Goal: Task Accomplishment & Management: Use online tool/utility

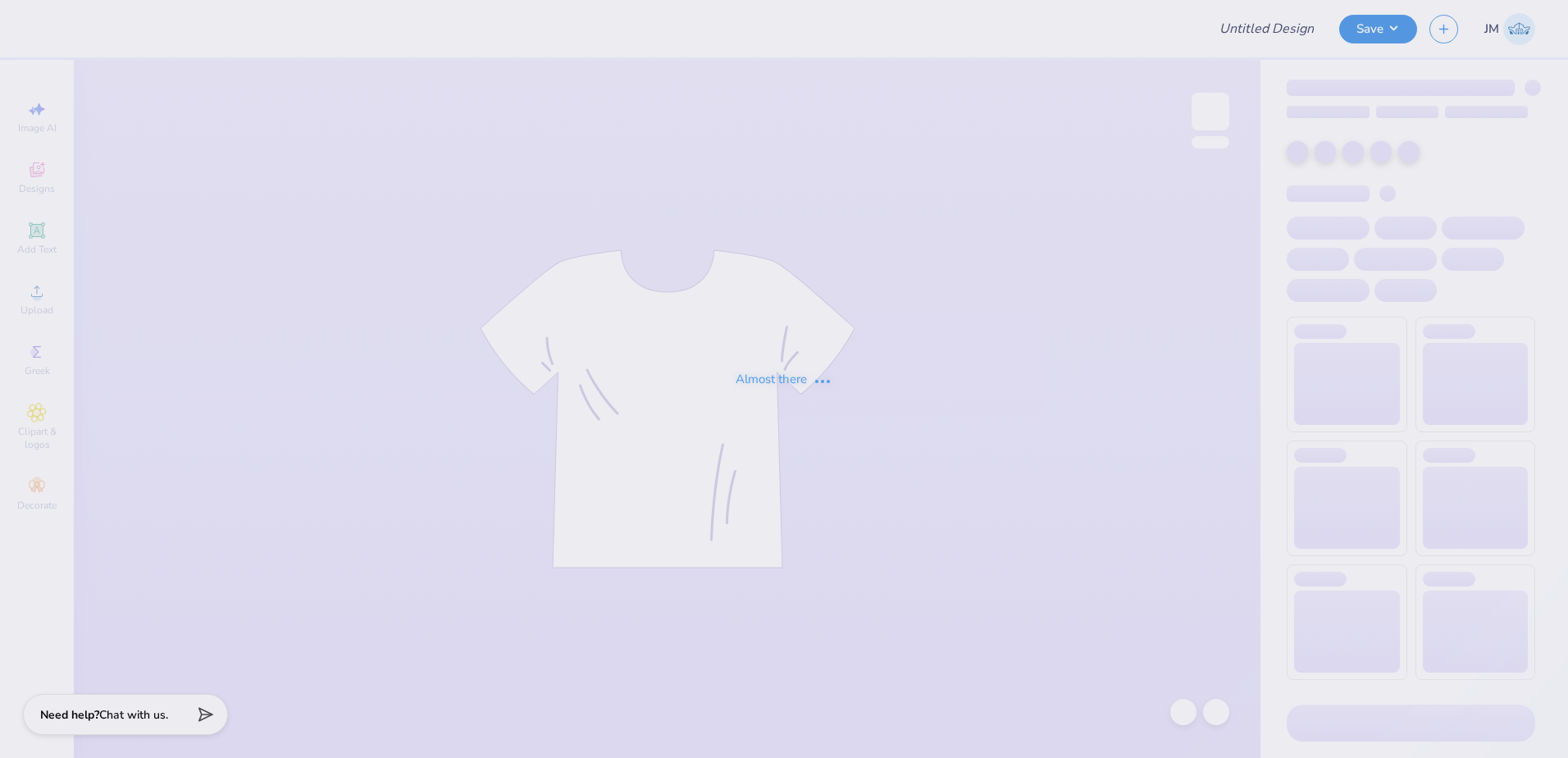
type input "isa merch 1"
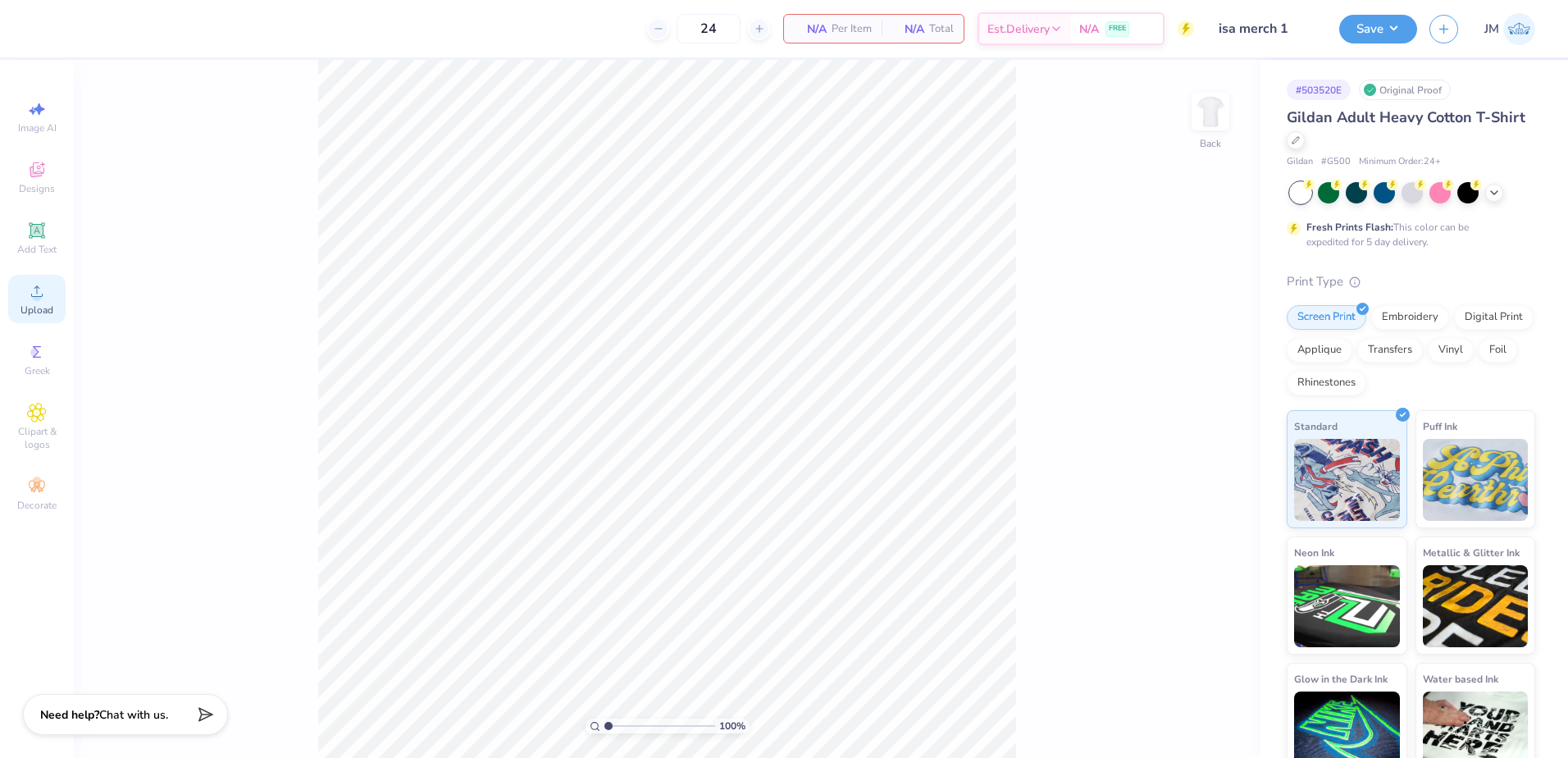
click at [46, 290] on icon at bounding box center [36, 291] width 19 height 19
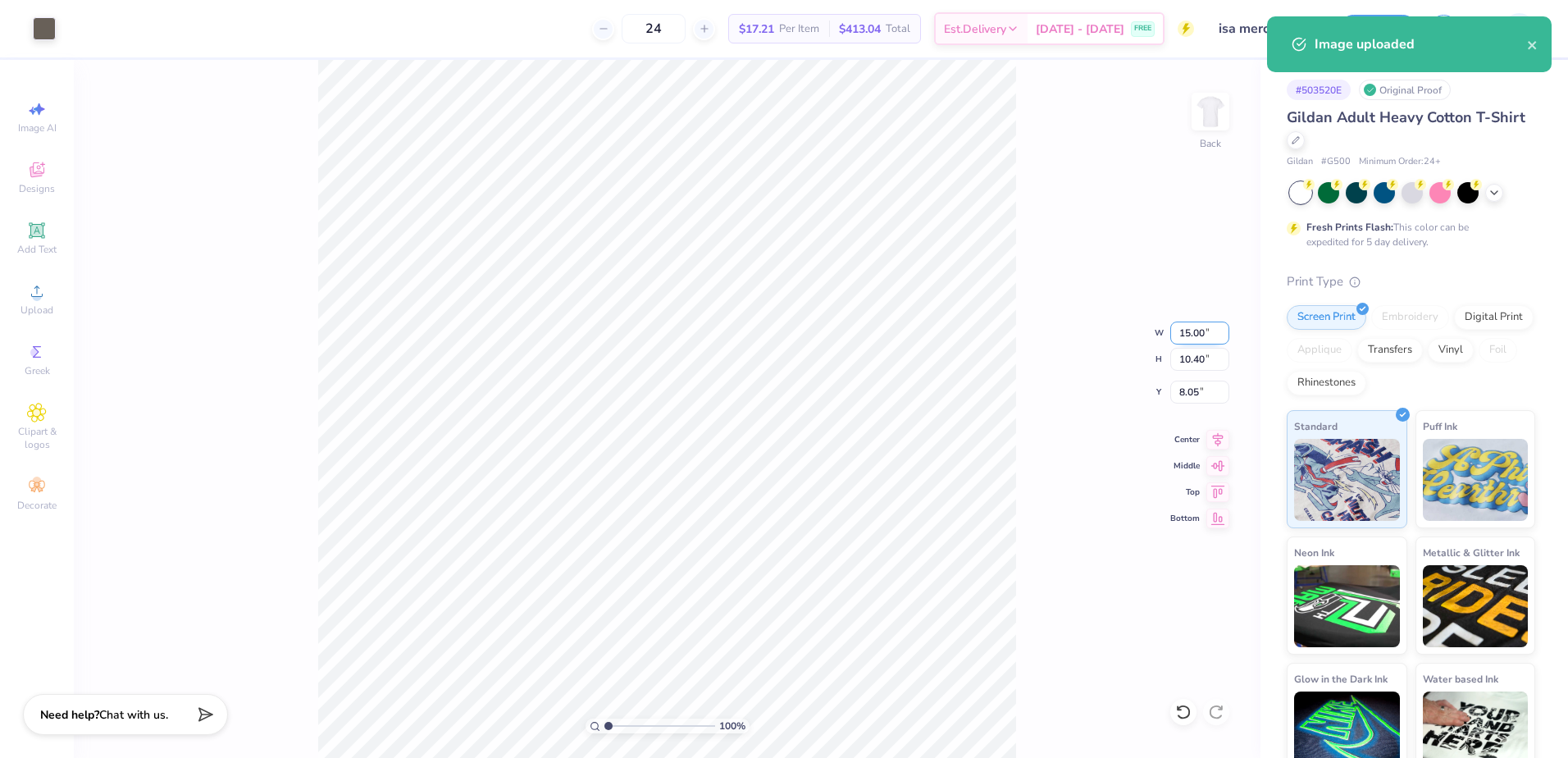
click at [1184, 329] on input "15.00" at bounding box center [1200, 333] width 59 height 23
type input "3.00"
type input "2.08"
click at [1190, 396] on input "12.21" at bounding box center [1200, 391] width 59 height 23
type input "3.00"
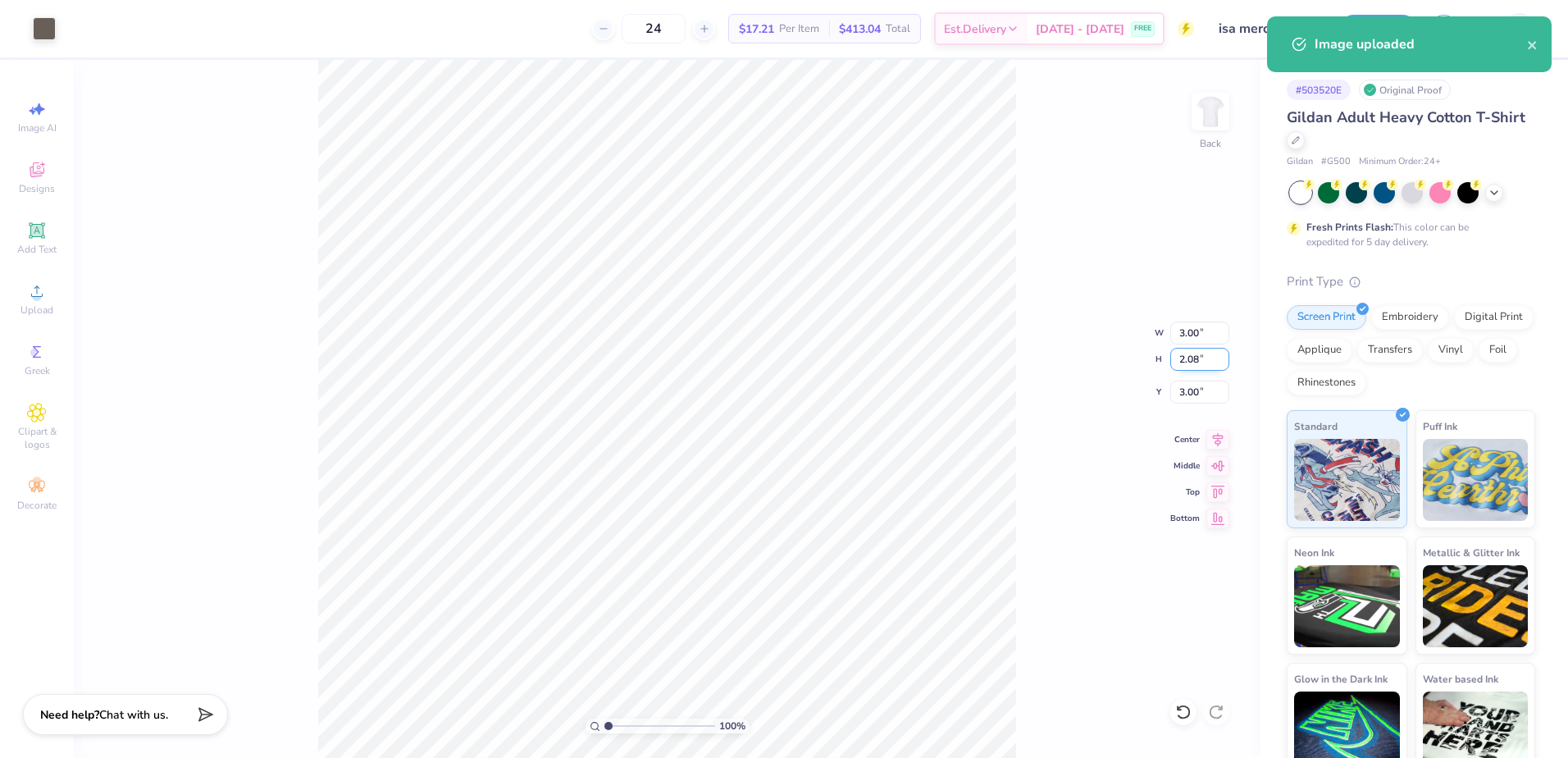
click at [1203, 366] on input "2.08" at bounding box center [1200, 359] width 59 height 23
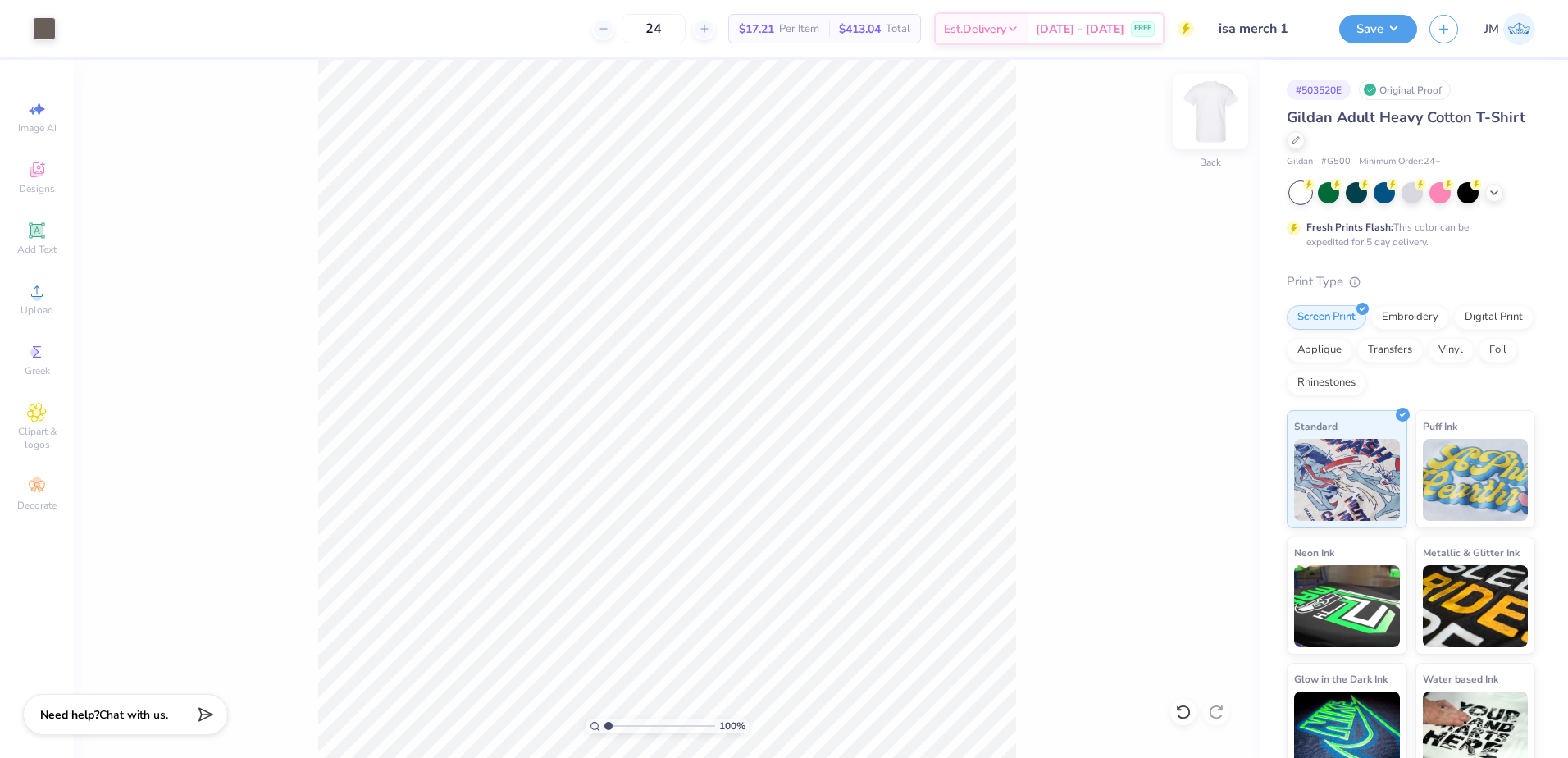
click at [1220, 114] on img at bounding box center [1210, 111] width 66 height 66
click at [28, 285] on icon at bounding box center [36, 291] width 19 height 19
type input "10.21"
type input "8.74"
type input "7.21"
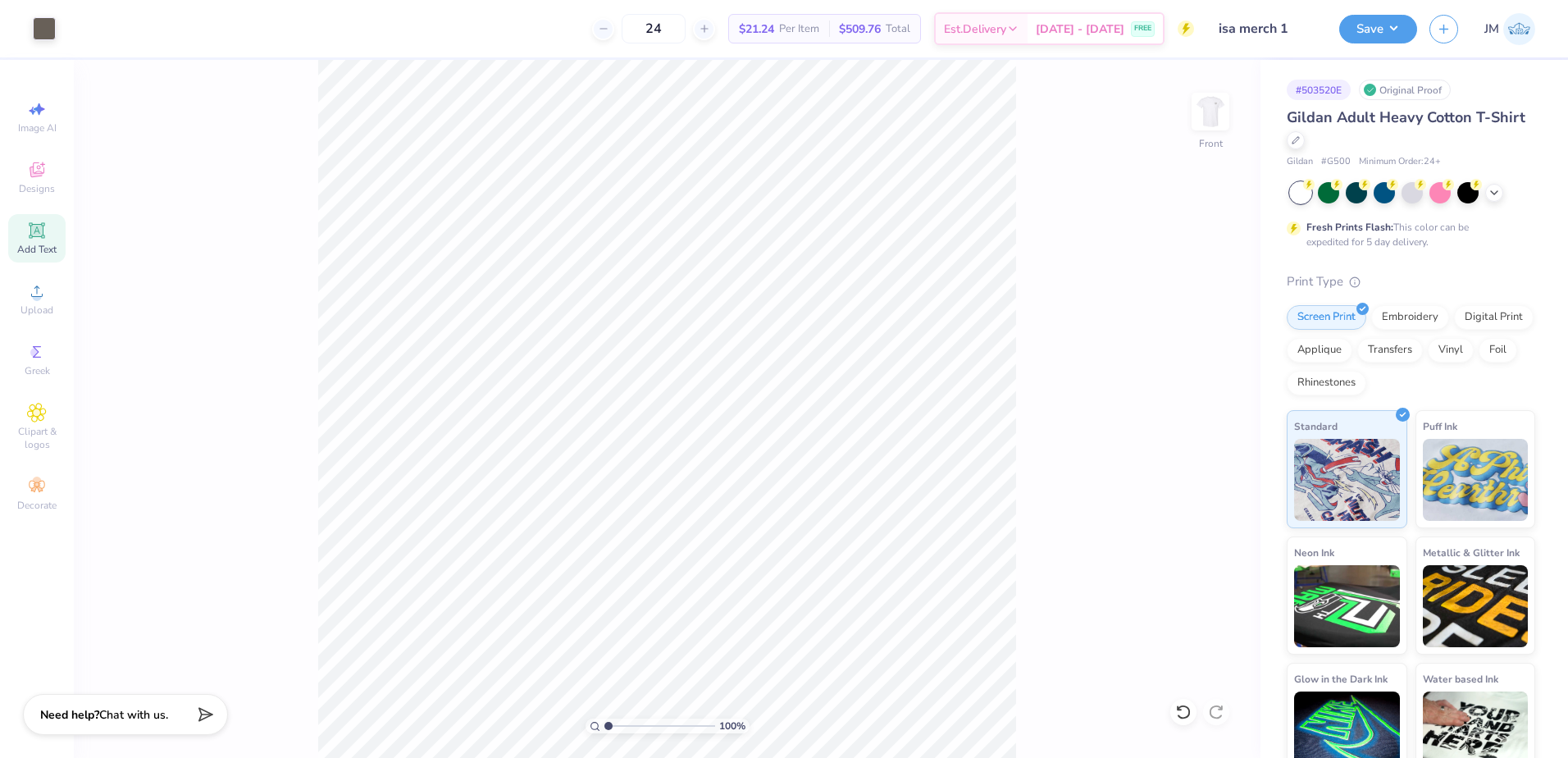
click at [40, 240] on icon at bounding box center [36, 230] width 19 height 19
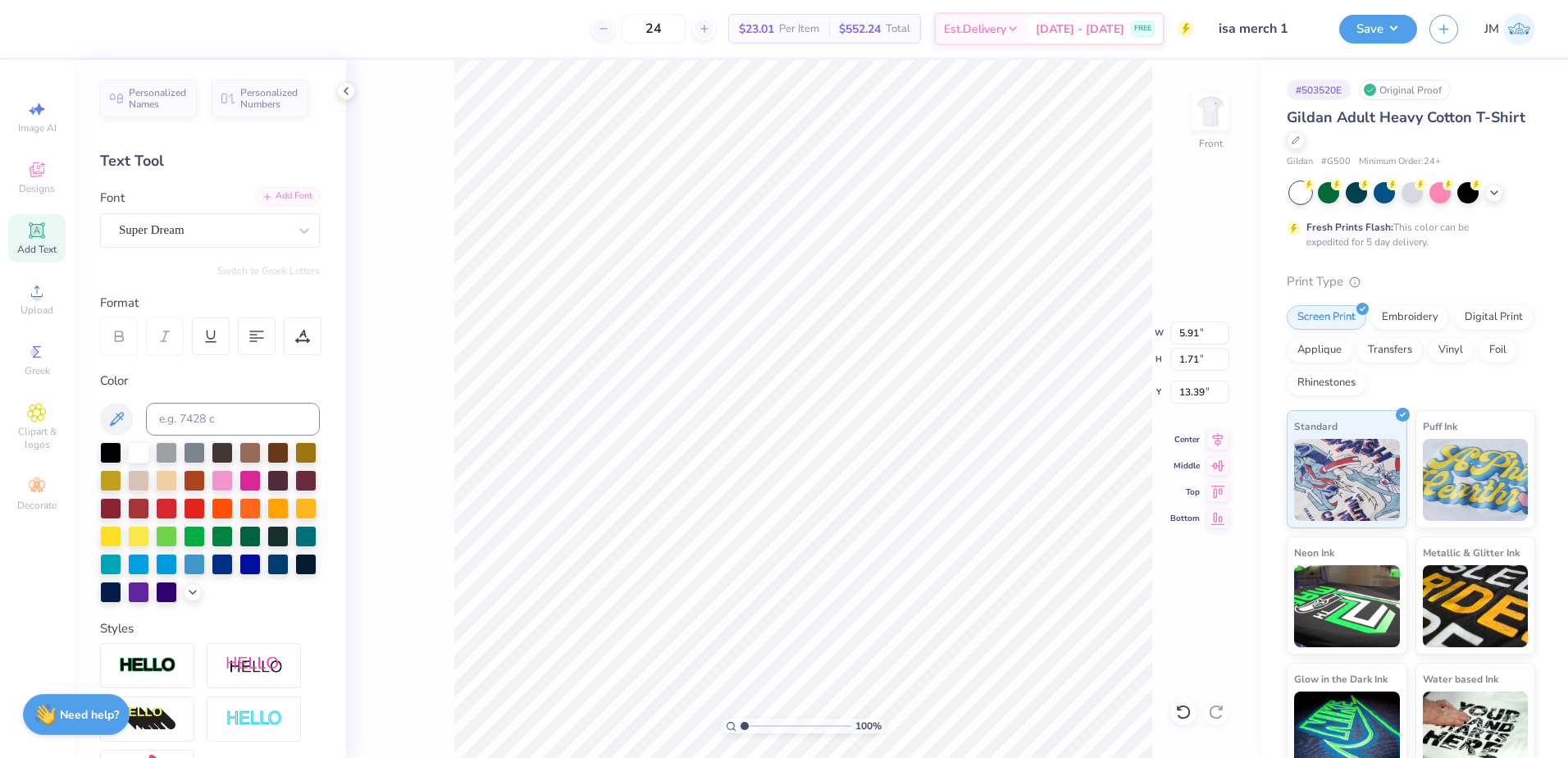
click at [287, 202] on div "Add Font" at bounding box center [288, 196] width 65 height 19
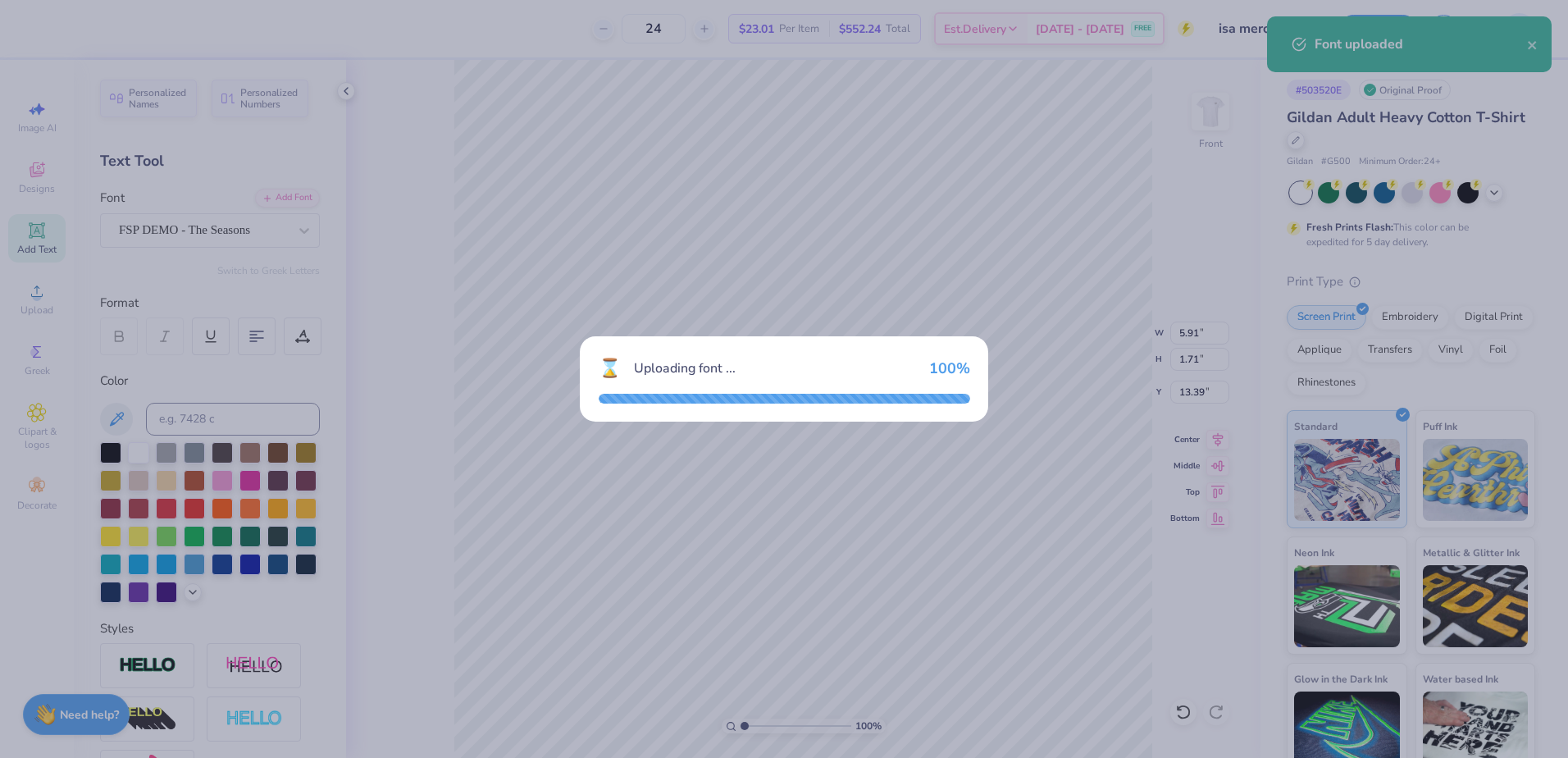
type input "5.49"
type input "13.40"
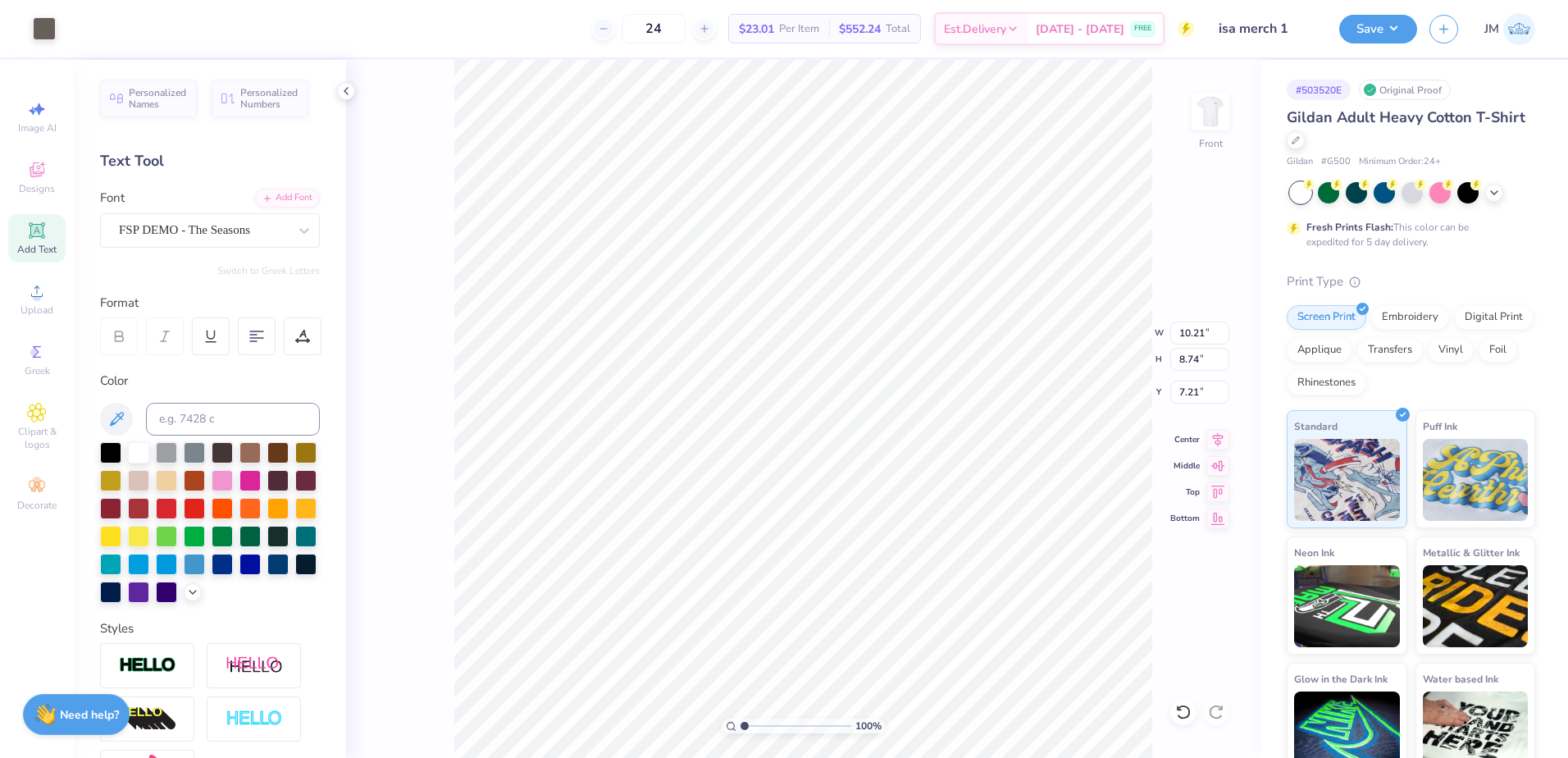
type input "5.49"
type input "1.71"
type input "13.40"
click at [235, 412] on input at bounding box center [233, 418] width 174 height 32
type input "405"
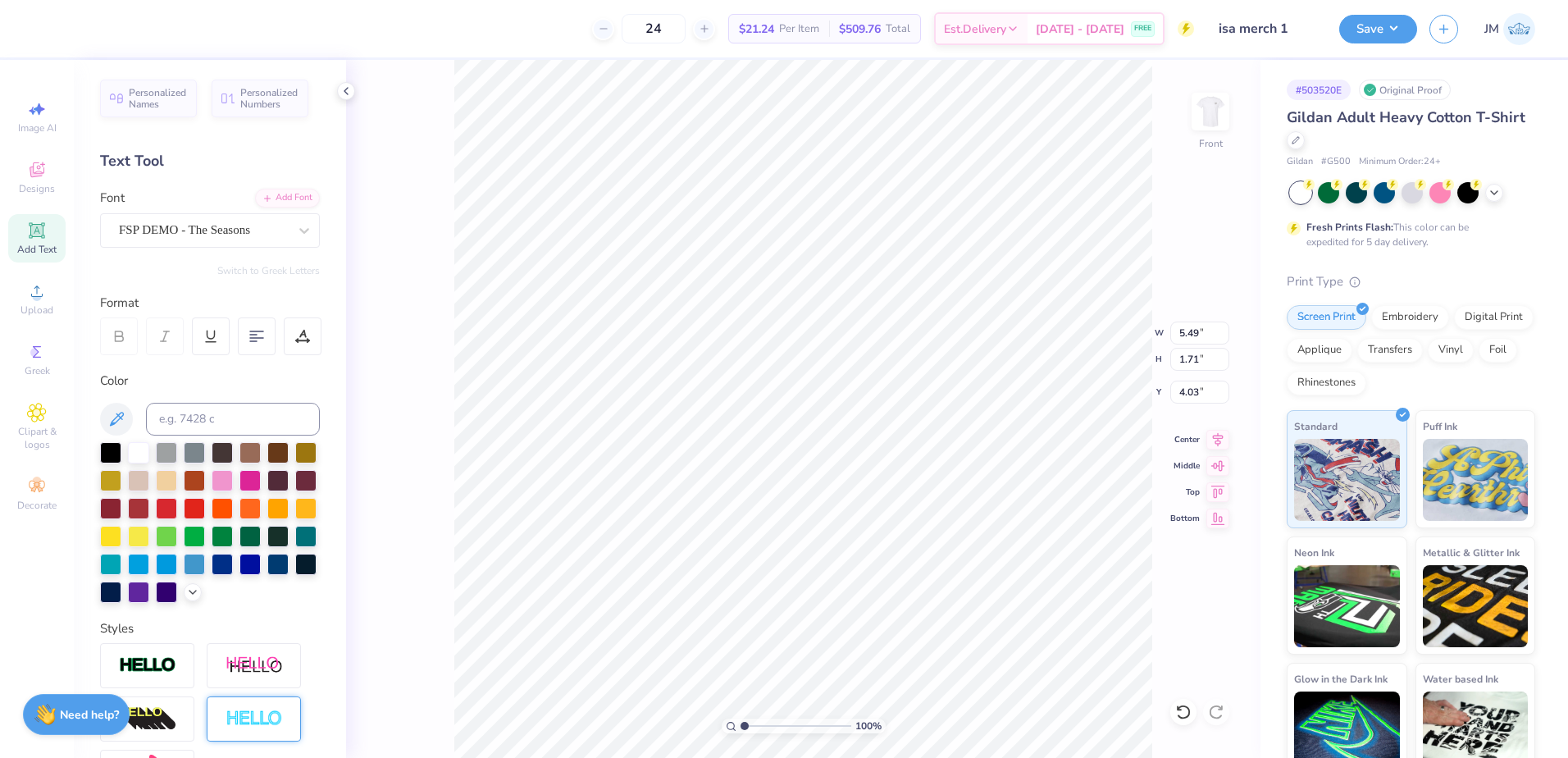
type input "4.03"
type textarea "[DEMOGRAPHIC_DATA]"
type input "9.29"
type input "2.11"
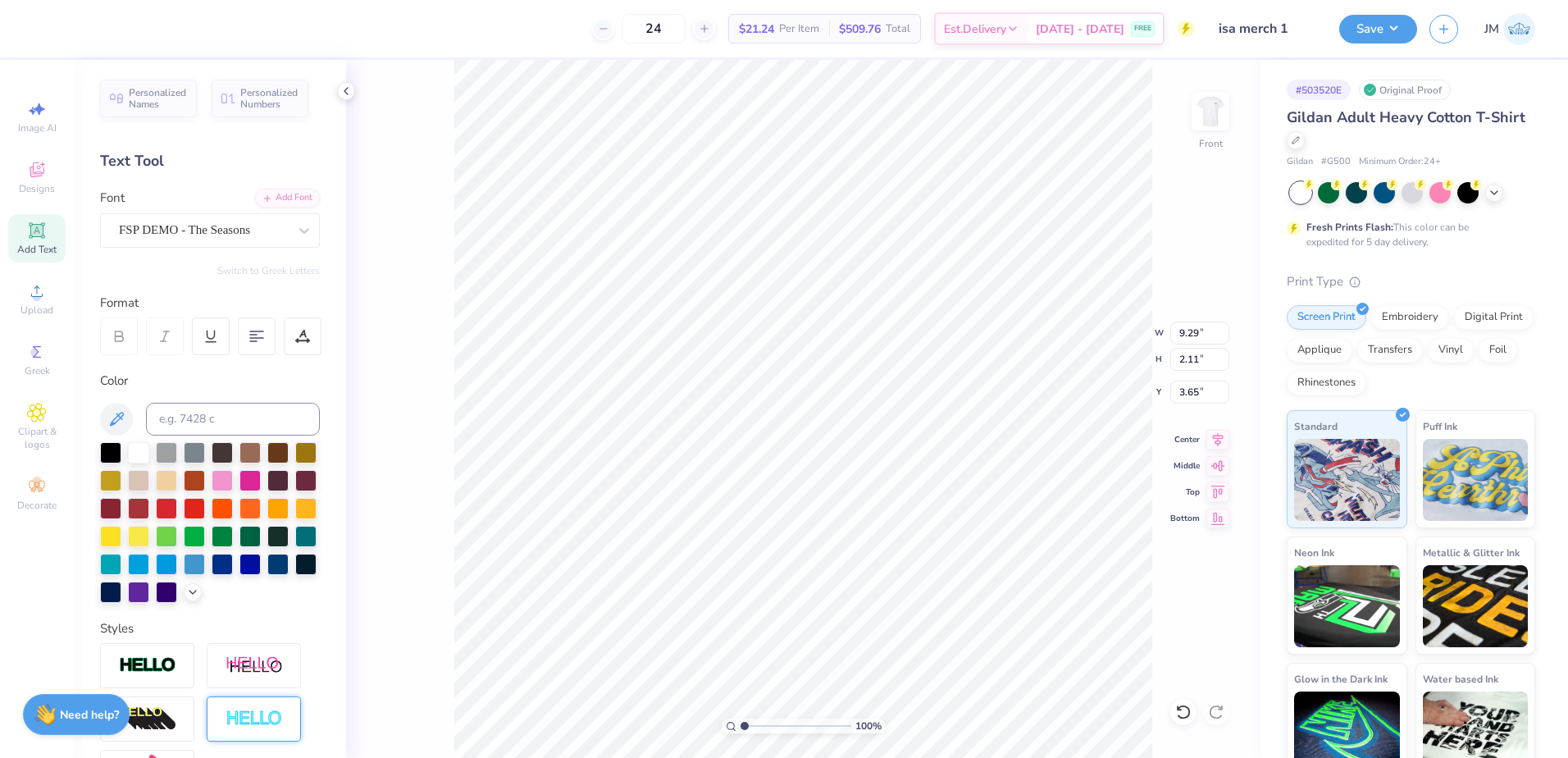
type input "3.65"
type input "10.24"
type input "2.33"
type input "16.65"
click at [270, 193] on div "Add Font" at bounding box center [288, 196] width 65 height 19
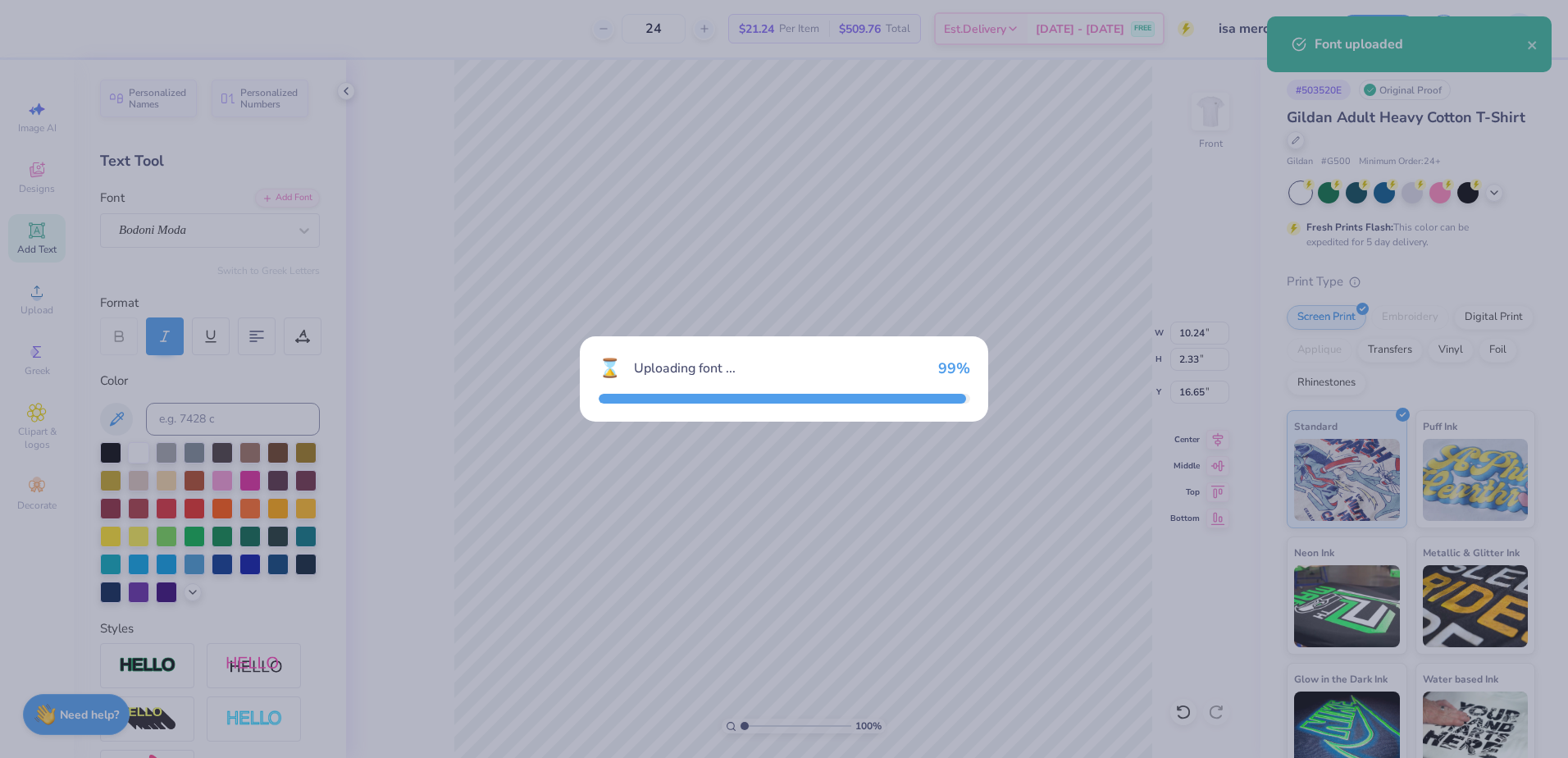
type input "12.09"
type input "2.52"
type input "16.55"
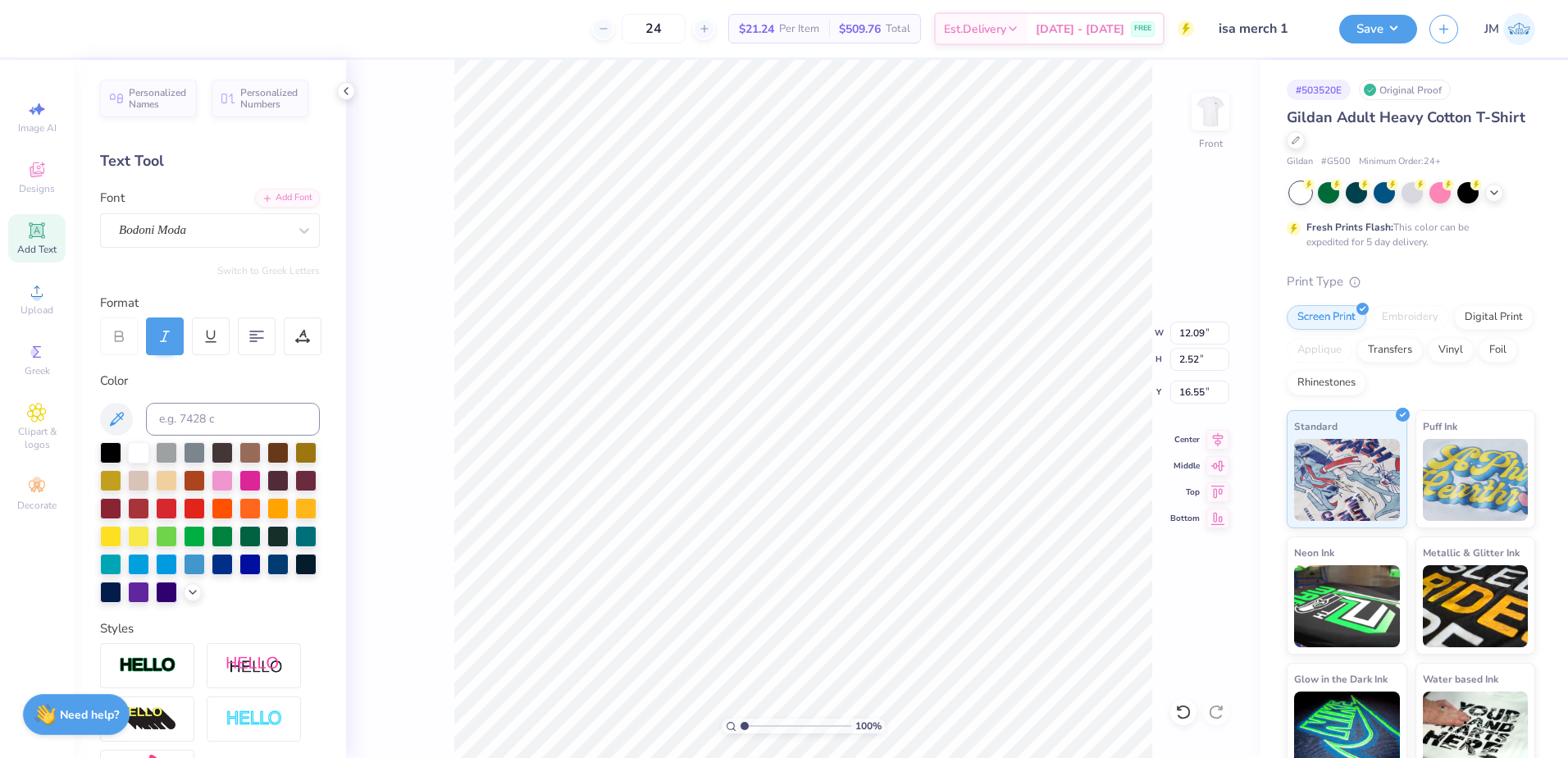
scroll to position [14, 6]
type textarea "Student Association"
type input "10.21"
type input "8.74"
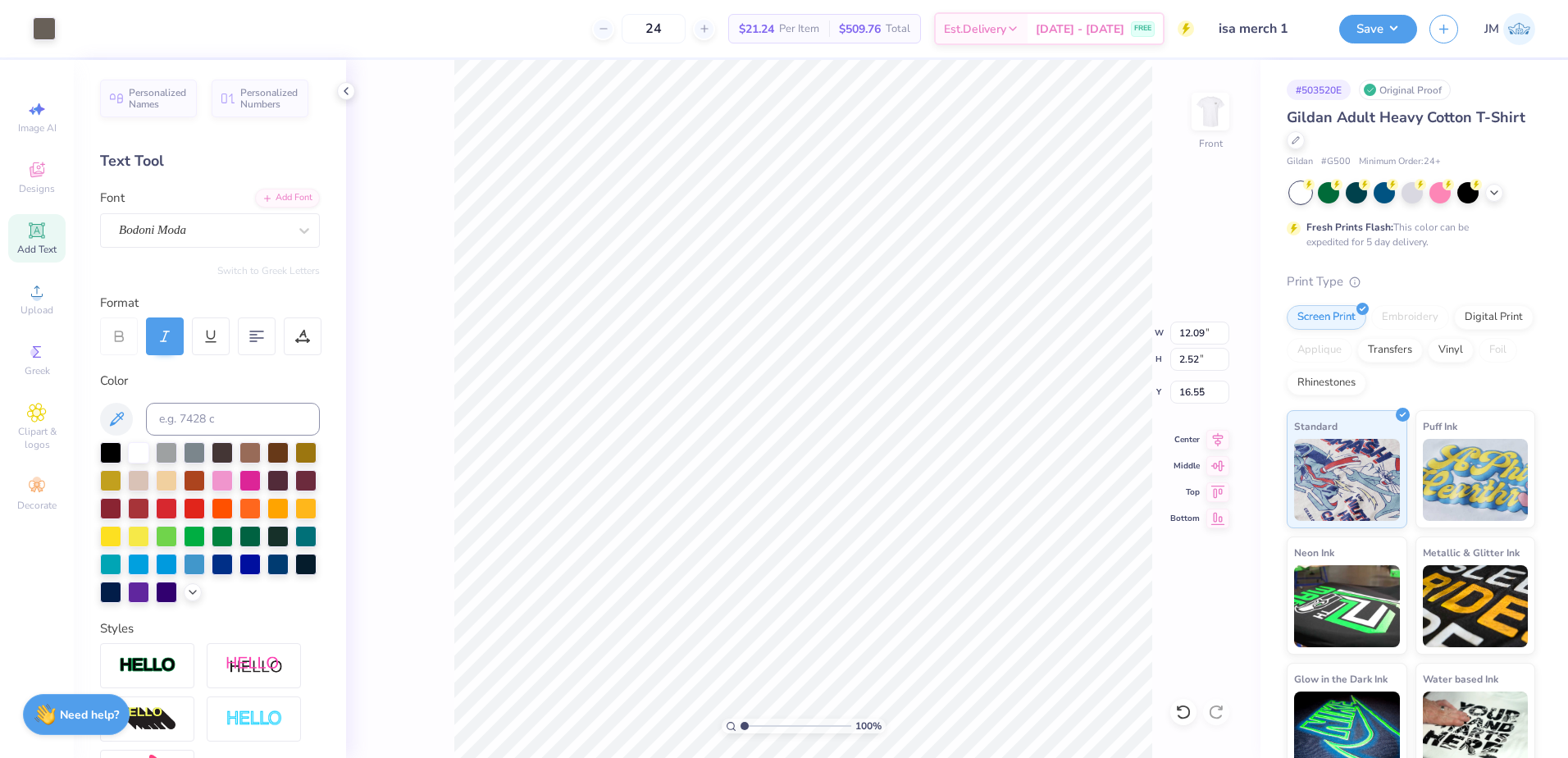
type input "7.21"
type input "14.65"
type input "1.33"
type input "17.15"
type input "9.80"
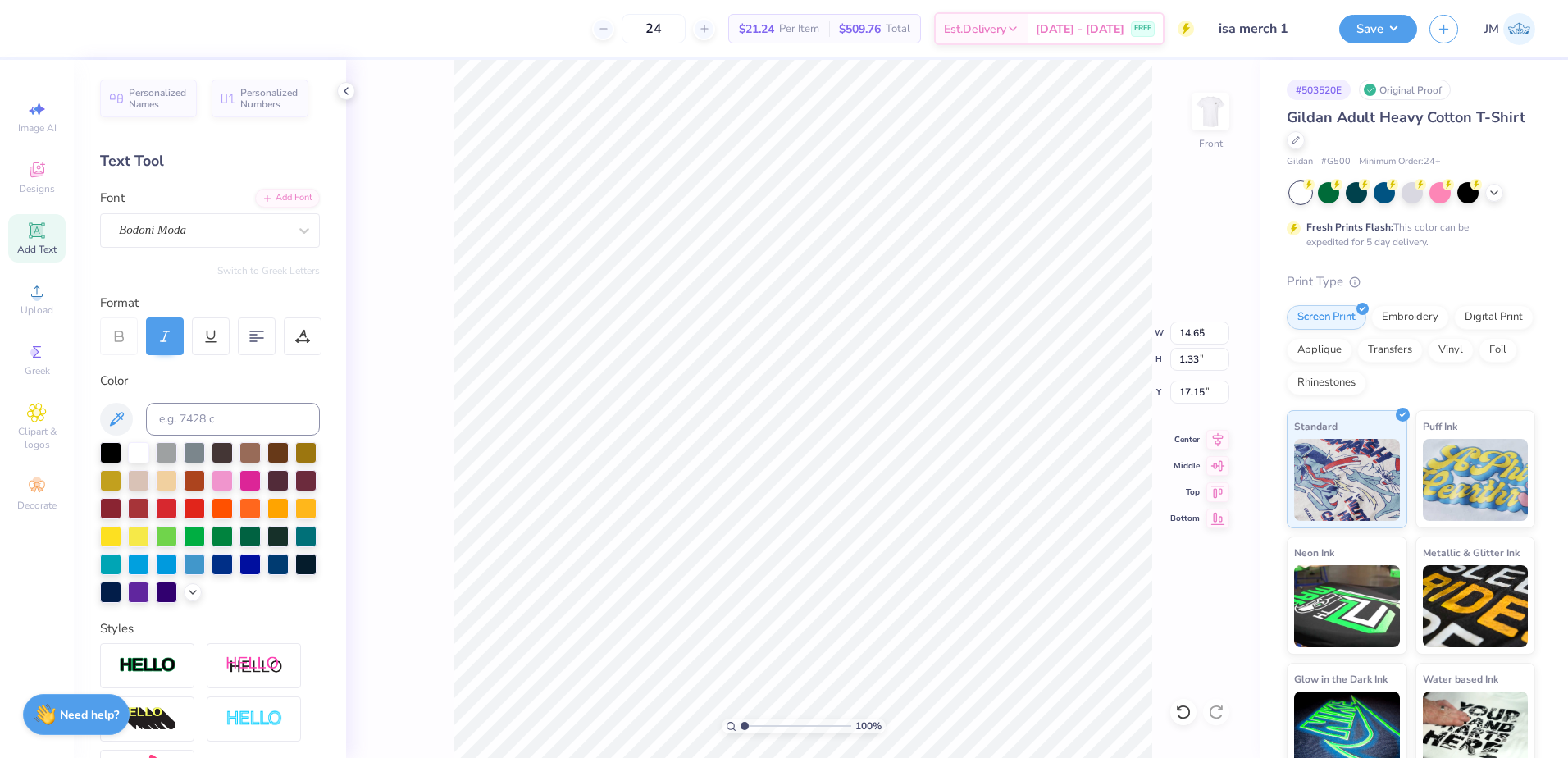
type input "0.89"
type input "6.00"
type input "1.71"
click at [752, 724] on input "range" at bounding box center [796, 727] width 111 height 15
type input "10.29"
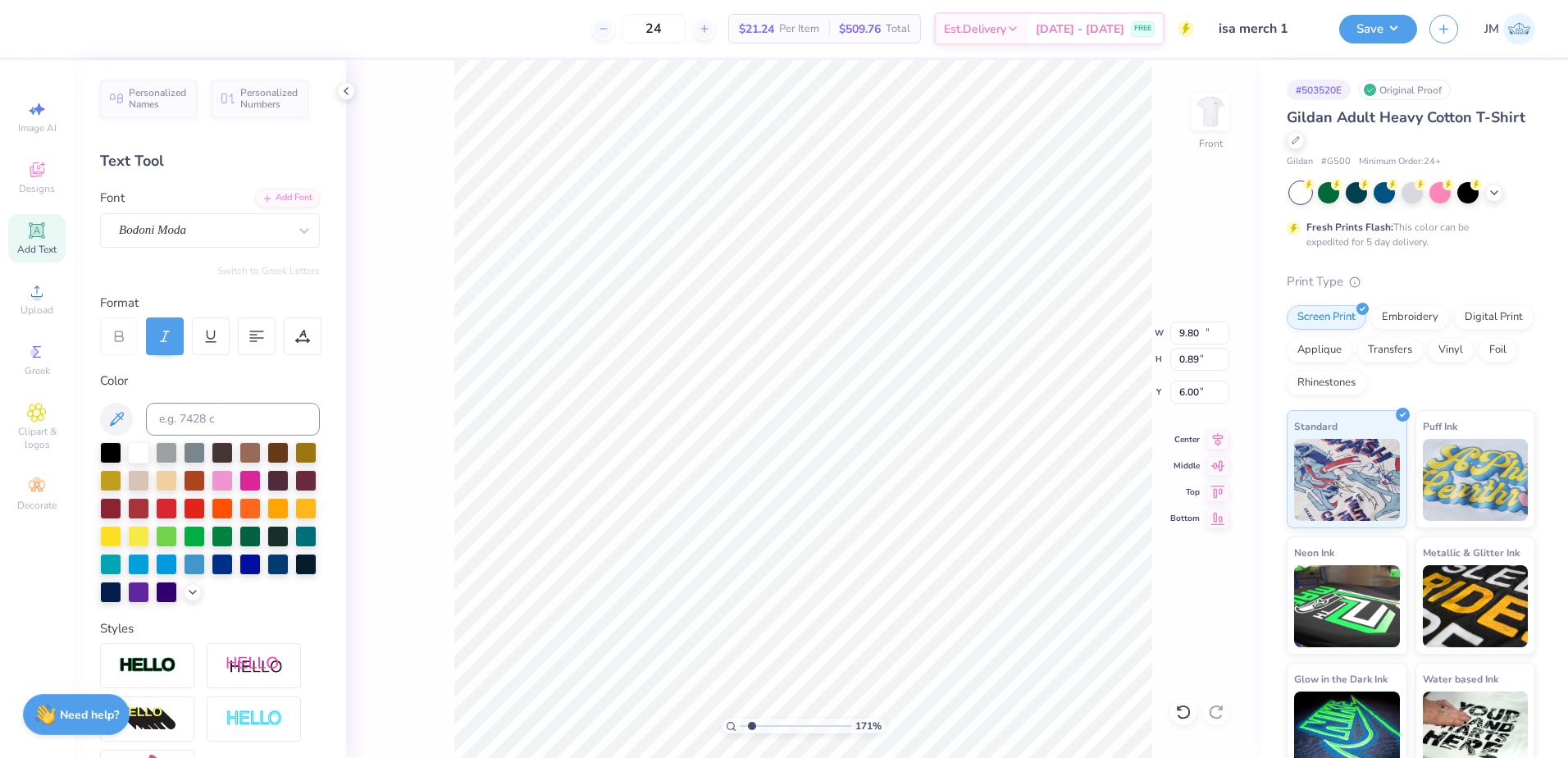
type input "0.93"
type input "5.95"
type input "10.35"
type input "3.45"
type input "3.43"
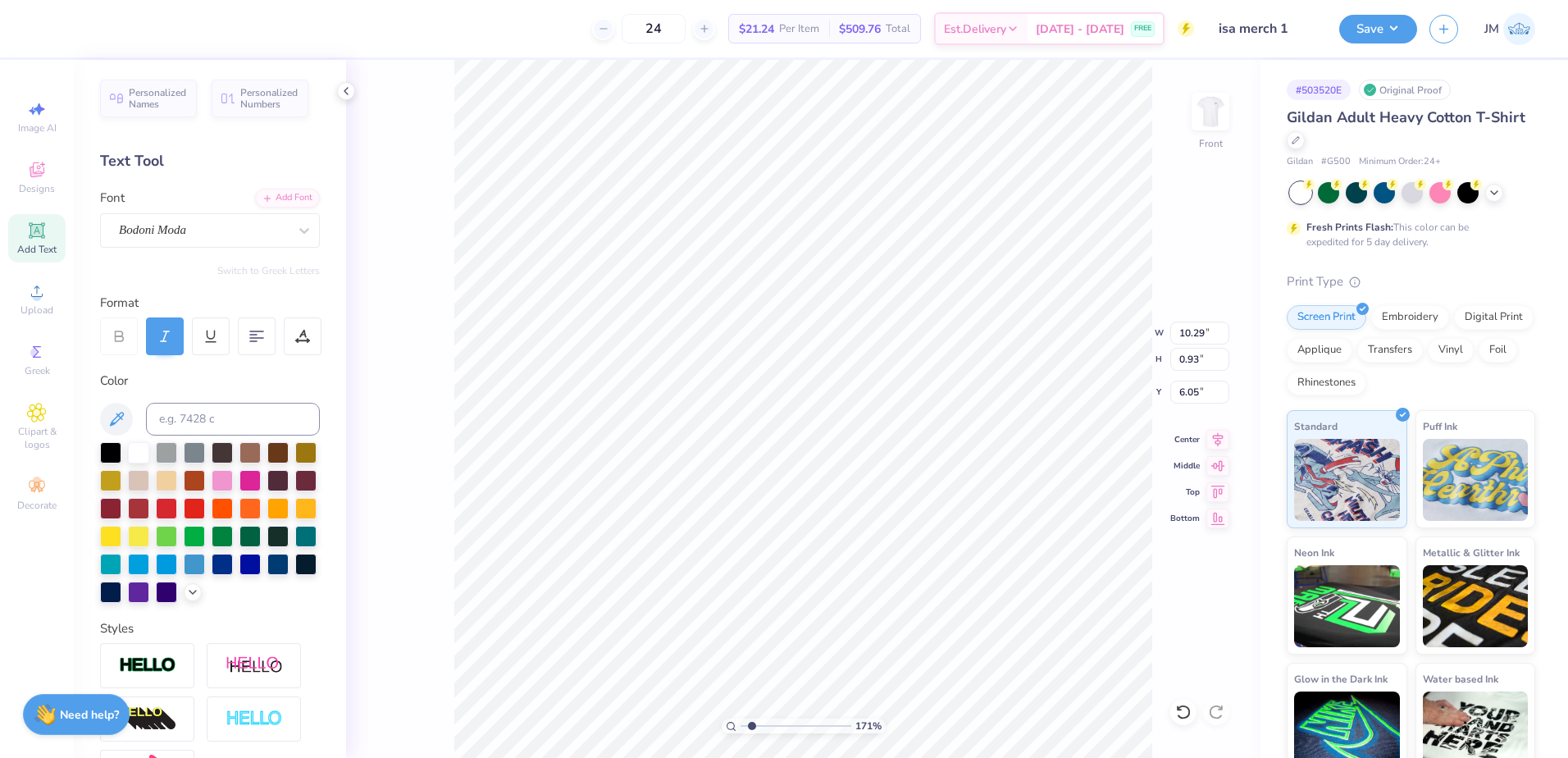
type input "16.32"
type textarea "2025"
type input "7.35"
type input "2.27"
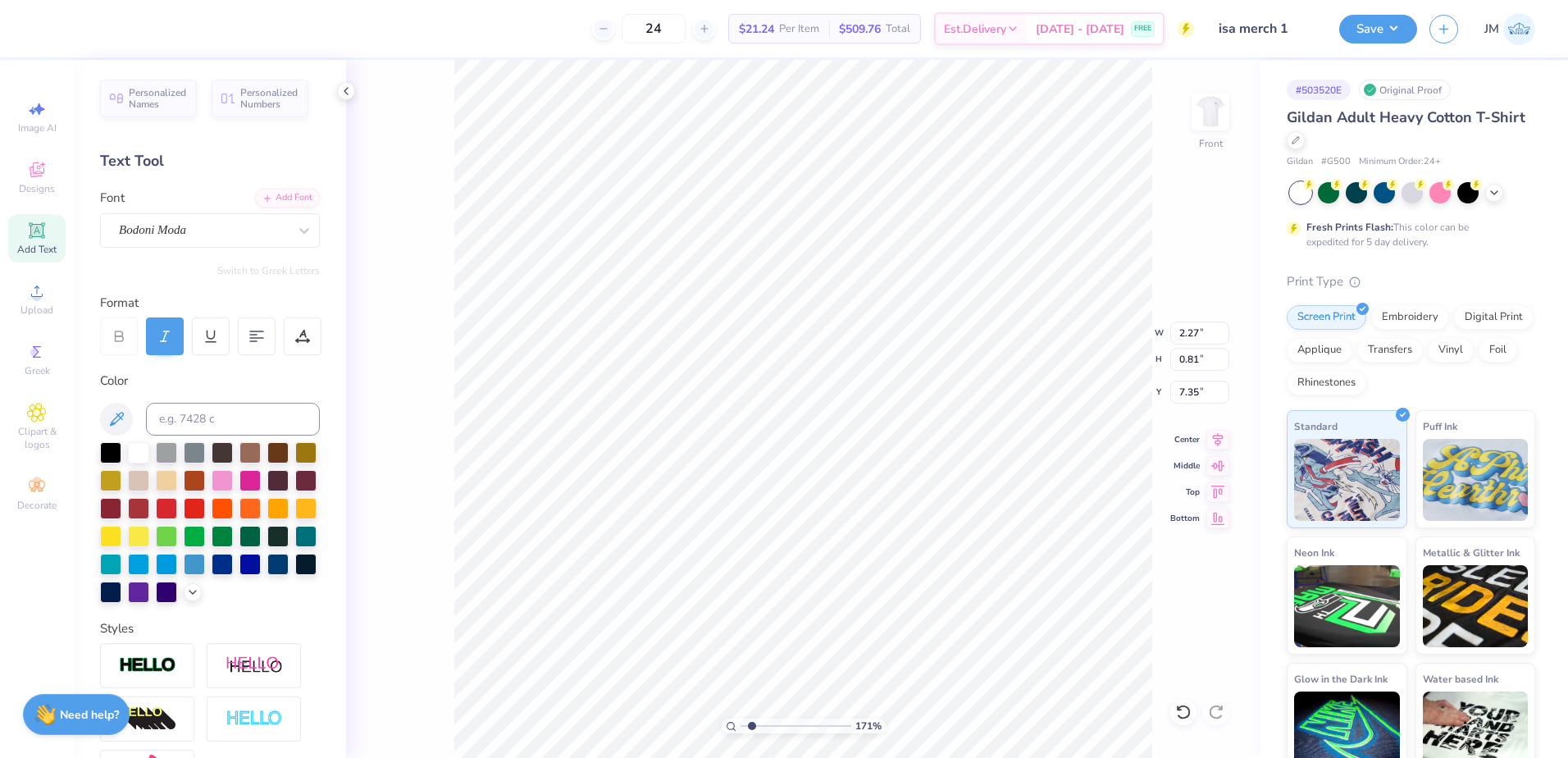
type input "0.81"
type input "7.40"
click at [1085, 326] on div "171 % Front W 2.27 H 0.81 Y 7.40 Center Middle Top Bottom" at bounding box center [803, 409] width 915 height 699
type input "10.48"
type input "0.95"
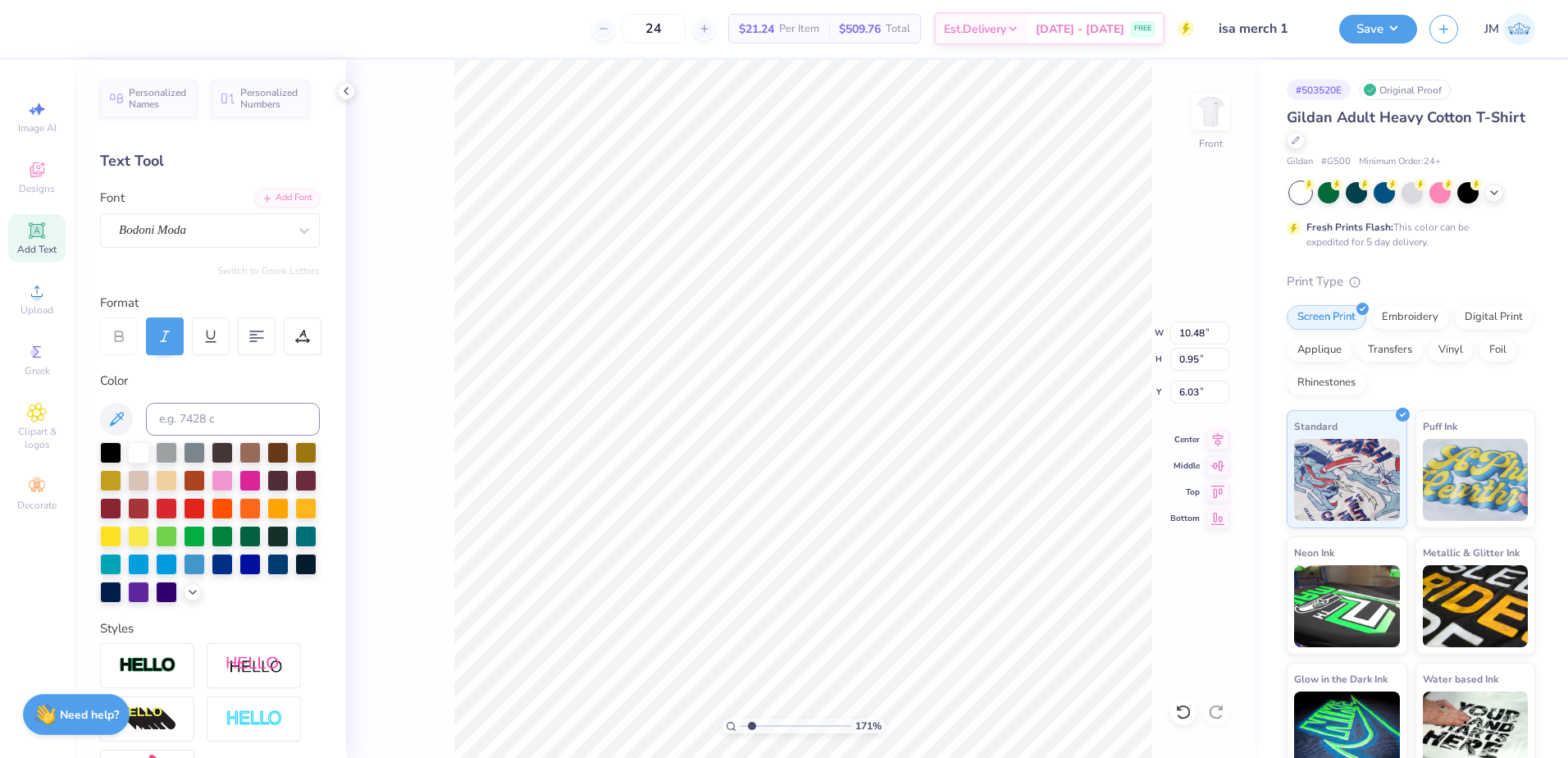
type input "6.03"
type input "6.14"
type input "10.50"
type input "3.60"
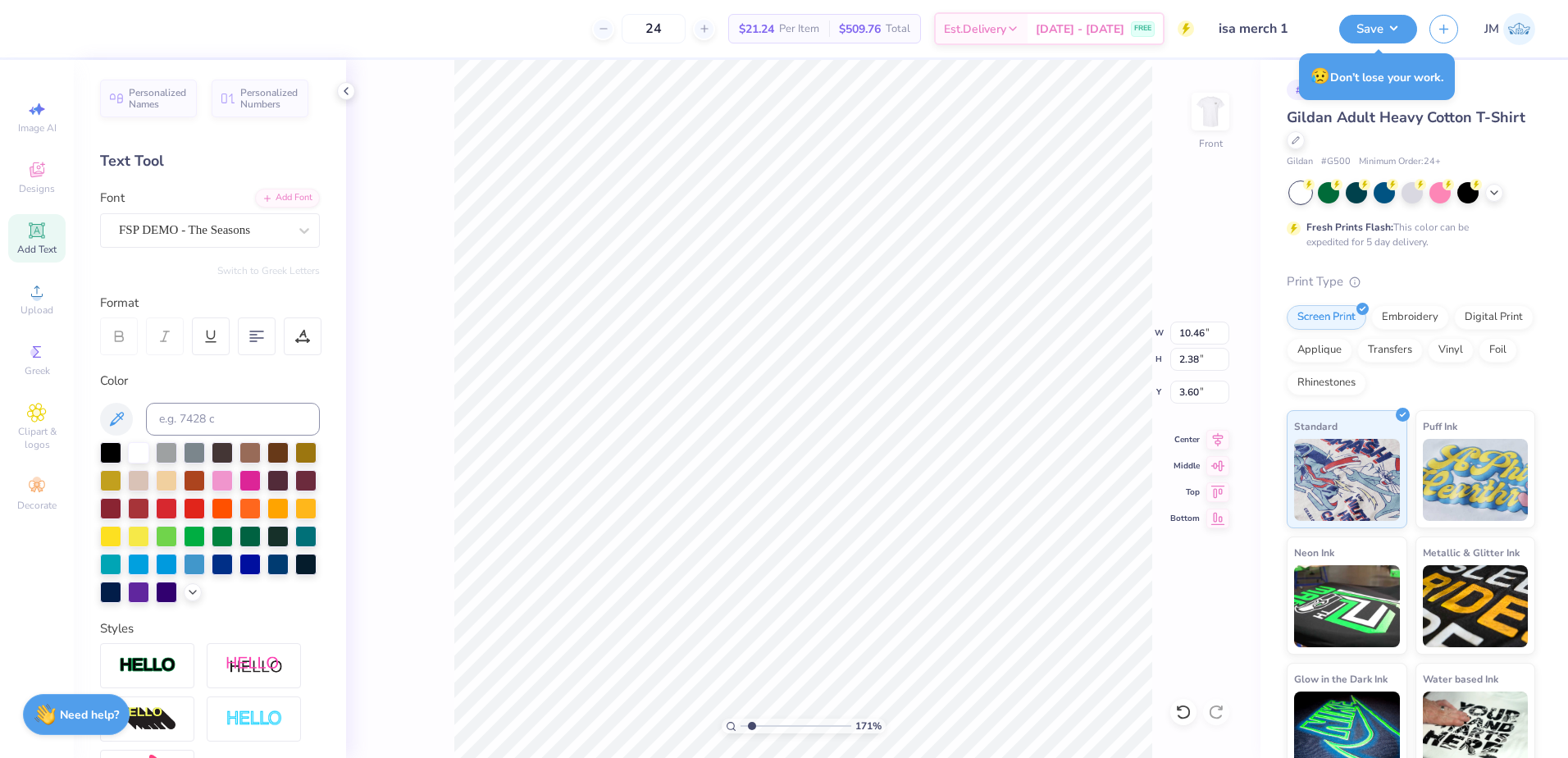
type input "10.46"
type input "2.38"
click at [993, 562] on li "Group" at bounding box center [1018, 568] width 129 height 32
click at [1199, 336] on input "10.50" at bounding box center [1200, 333] width 59 height 23
type input "12.50"
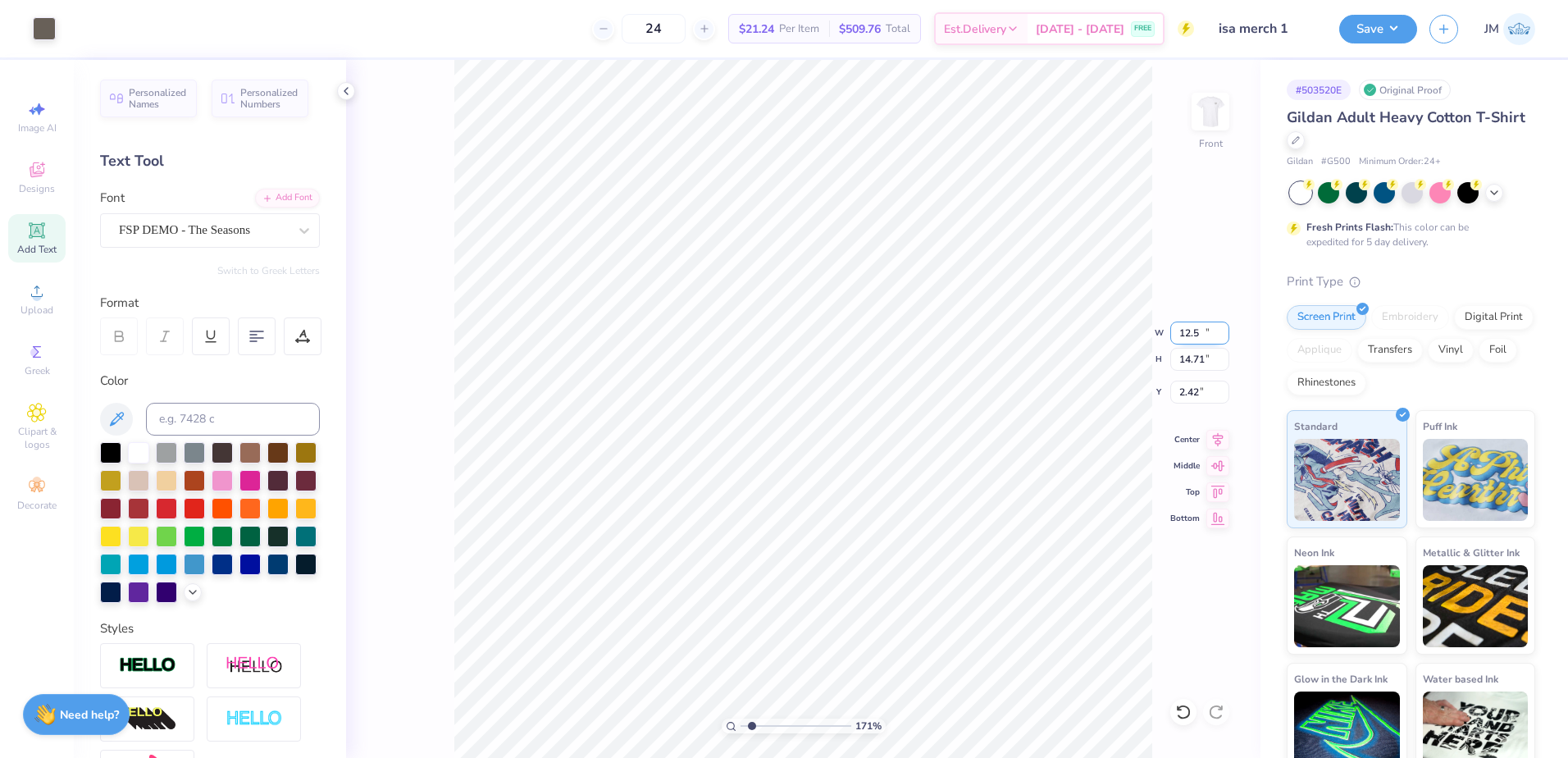
type input "14.71"
type input "2.42"
click at [1184, 333] on input "12.50" at bounding box center [1200, 333] width 59 height 23
type input "12.00"
type input "14.12"
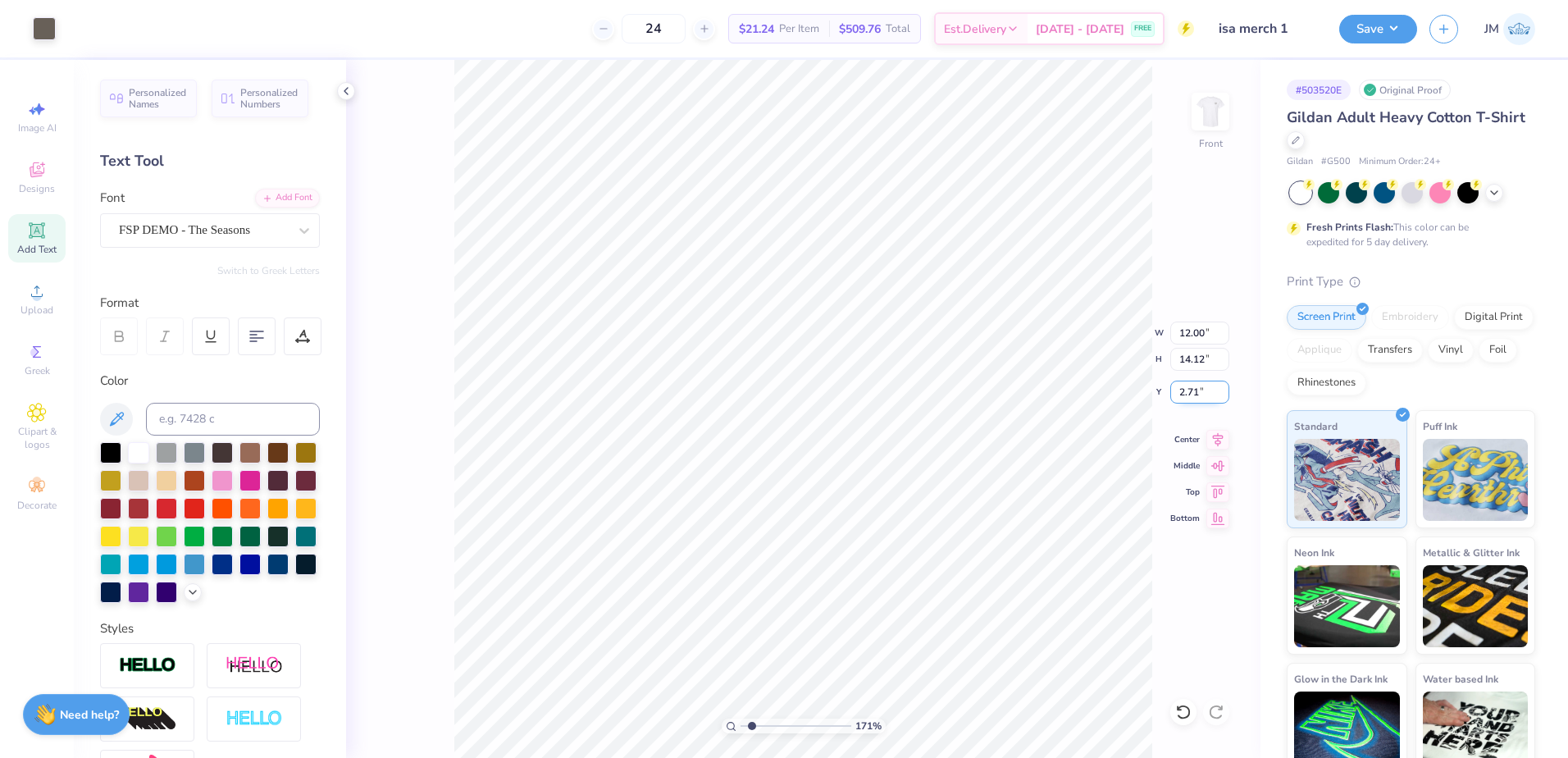
click at [1204, 395] on input "2.71" at bounding box center [1200, 391] width 59 height 23
type input "3.00"
click at [1216, 439] on icon at bounding box center [1217, 437] width 23 height 19
click at [1384, 31] on button "Save" at bounding box center [1378, 26] width 78 height 29
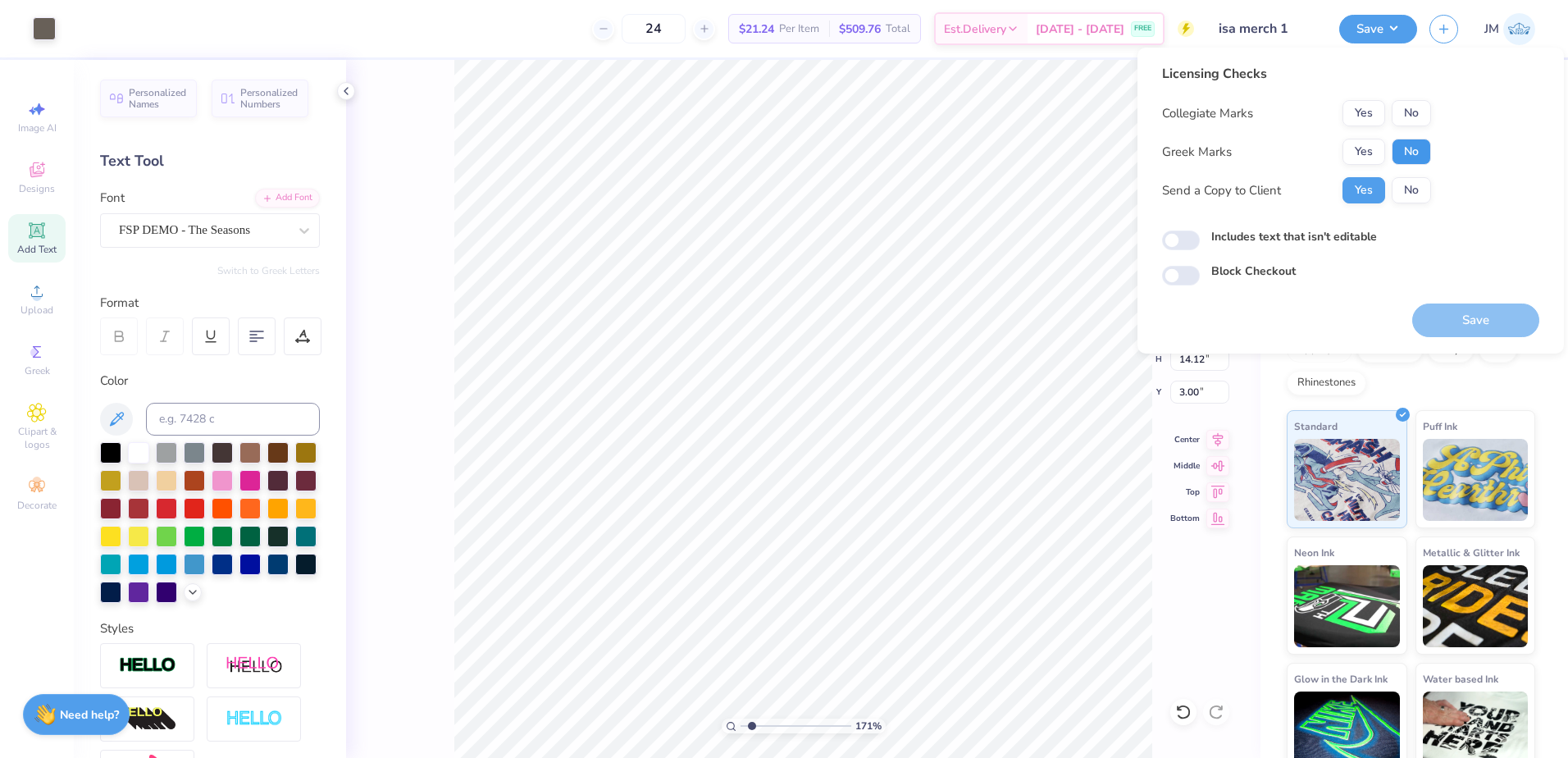
click at [1411, 142] on button "No" at bounding box center [1412, 152] width 40 height 26
click at [1408, 109] on button "No" at bounding box center [1412, 113] width 40 height 26
click at [1471, 317] on button "Save" at bounding box center [1475, 320] width 127 height 33
